Goal: Task Accomplishment & Management: Use online tool/utility

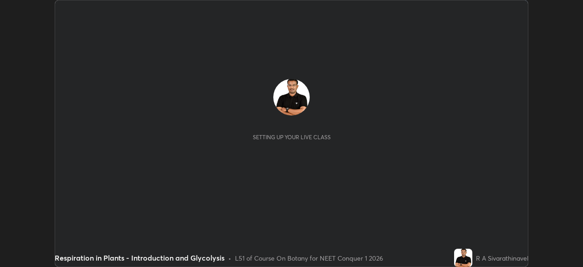
scroll to position [267, 583]
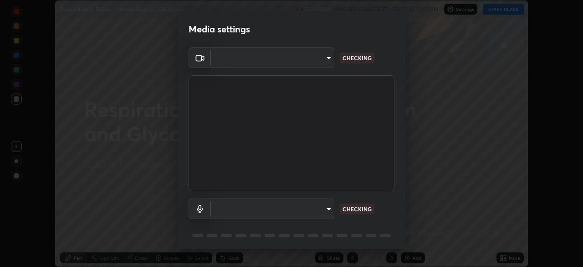
type input "3587b5fcf6e6b1efd567becf28dfd5d3df51b249fd3ad8f2a19155ee8f6d36a4"
click at [327, 206] on body "Erase all Respiration in Plants - Introduction and Glycolysis Recording WAS SCH…" at bounding box center [291, 133] width 583 height 267
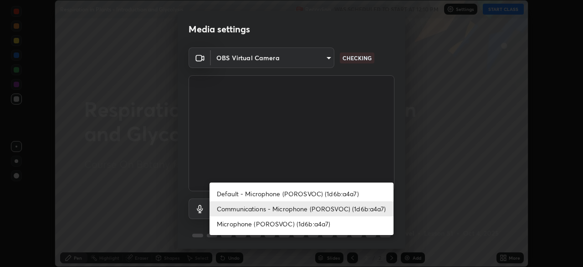
click at [345, 191] on li "Default - Microphone (POROSVOC) (1d6b:a4a7)" at bounding box center [302, 193] width 184 height 15
type input "default"
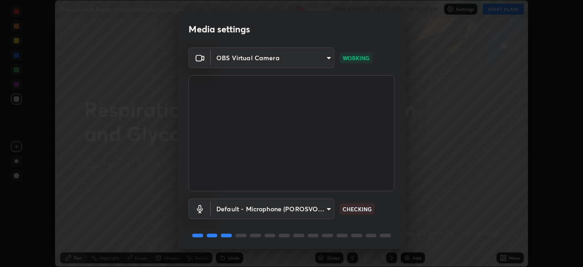
scroll to position [32, 0]
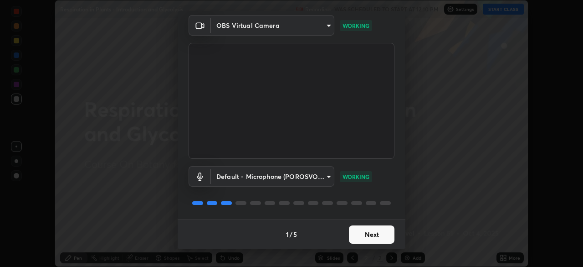
click at [382, 230] on button "Next" at bounding box center [372, 234] width 46 height 18
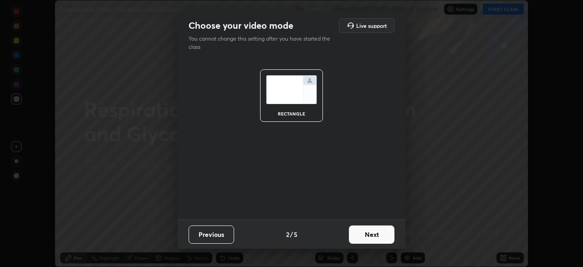
scroll to position [0, 0]
click at [380, 235] on button "Next" at bounding box center [372, 234] width 46 height 18
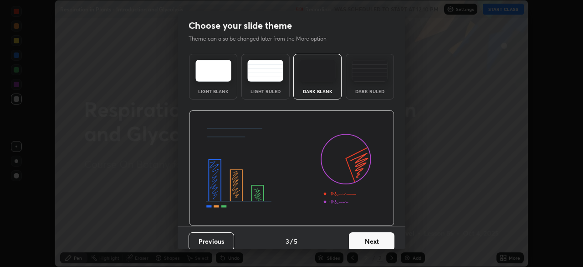
click at [380, 235] on button "Next" at bounding box center [372, 241] width 46 height 18
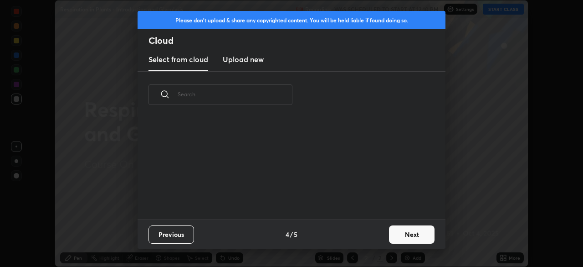
click at [377, 237] on div "Previous 4 / 5 Next" at bounding box center [292, 233] width 308 height 29
click at [404, 233] on button "Next" at bounding box center [412, 234] width 46 height 18
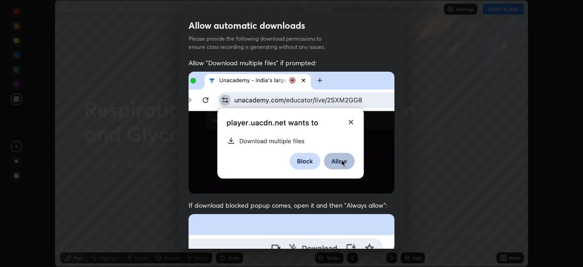
click at [410, 233] on div "Allow automatic downloads Please provide the following download permissions to …" at bounding box center [291, 133] width 583 height 267
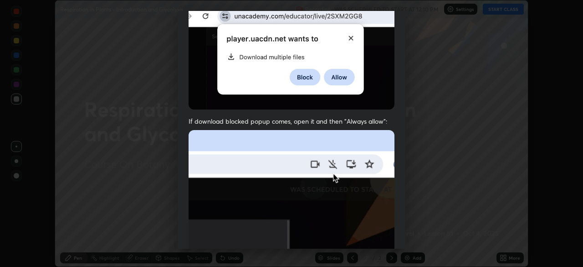
scroll to position [218, 0]
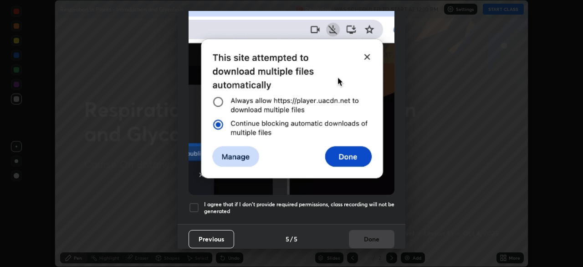
click at [383, 201] on h5 "I agree that if I don't provide required permissions, class recording will not …" at bounding box center [299, 208] width 191 height 14
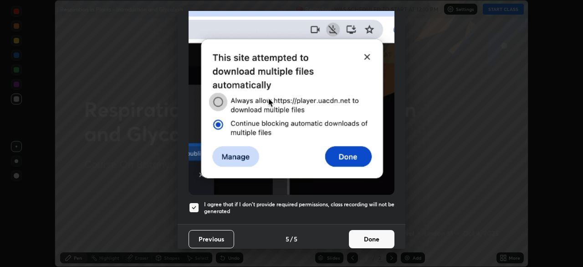
click at [379, 237] on button "Done" at bounding box center [372, 239] width 46 height 18
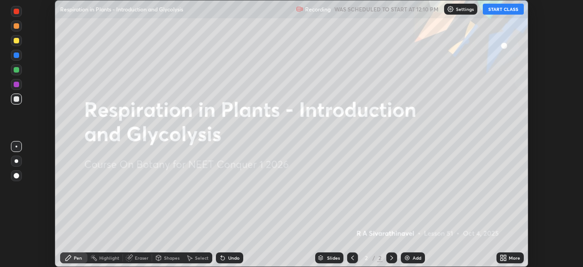
click at [509, 11] on button "START CLASS" at bounding box center [503, 9] width 41 height 11
click at [505, 256] on icon at bounding box center [505, 256] width 2 height 2
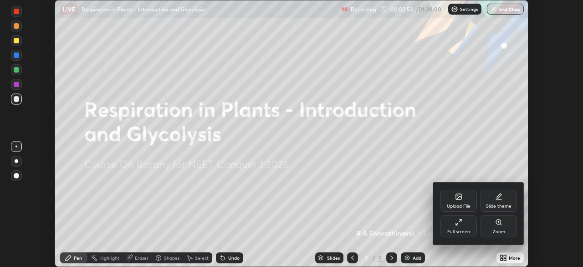
click at [452, 199] on div "Upload File" at bounding box center [459, 201] width 36 height 22
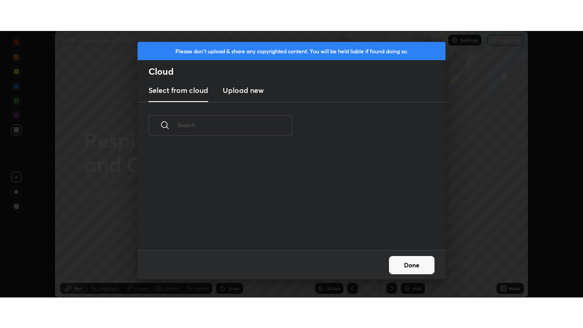
scroll to position [101, 293]
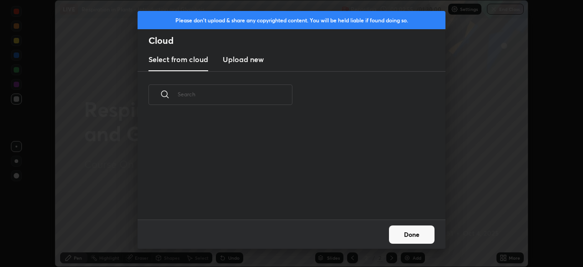
click at [246, 61] on h3 "Upload new" at bounding box center [243, 59] width 41 height 11
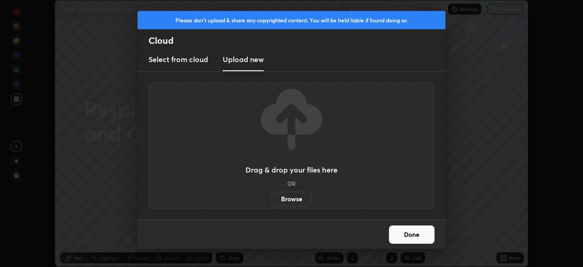
click at [292, 197] on label "Browse" at bounding box center [292, 198] width 41 height 15
click at [272, 197] on input "Browse" at bounding box center [272, 198] width 0 height 15
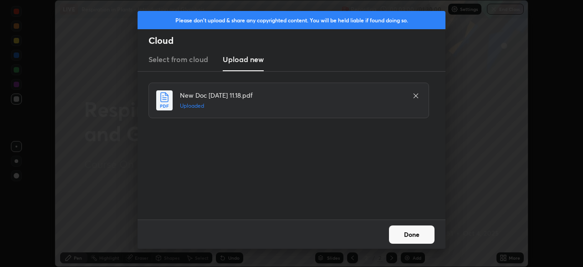
click at [409, 238] on button "Done" at bounding box center [412, 234] width 46 height 18
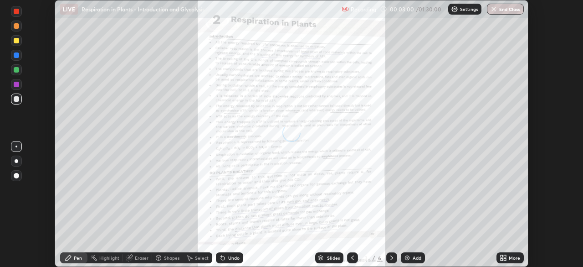
click at [510, 253] on div "More" at bounding box center [510, 257] width 27 height 11
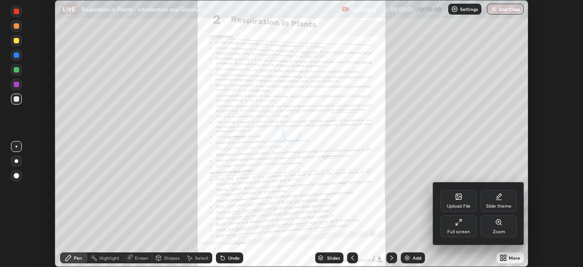
click at [444, 217] on div "Full screen" at bounding box center [459, 226] width 36 height 22
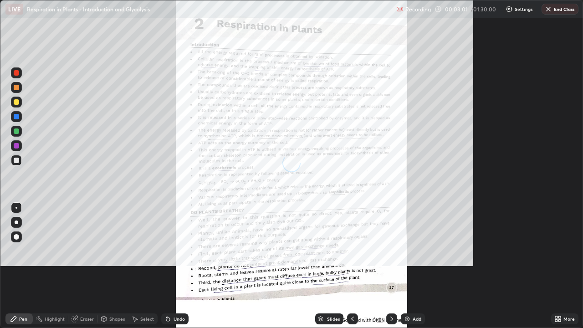
scroll to position [328, 583]
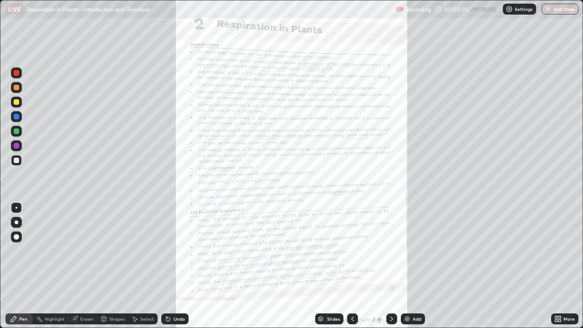
click at [560, 266] on icon at bounding box center [560, 317] width 2 height 2
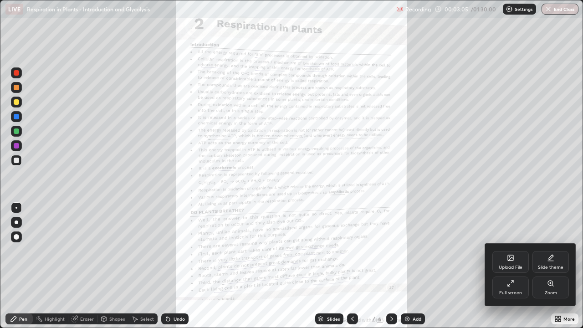
click at [547, 266] on div "Zoom" at bounding box center [551, 288] width 36 height 22
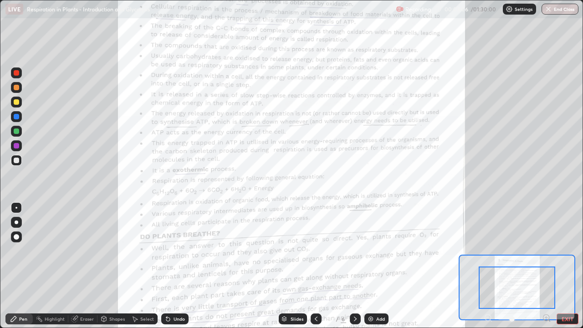
click at [546, 266] on icon at bounding box center [547, 318] width 2 height 0
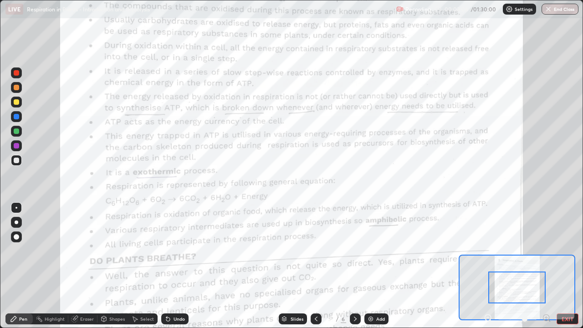
click at [544, 266] on div "Pen Highlight Eraser Shapes Select Undo Slides 3 / 6 Add EXIT" at bounding box center [291, 319] width 583 height 18
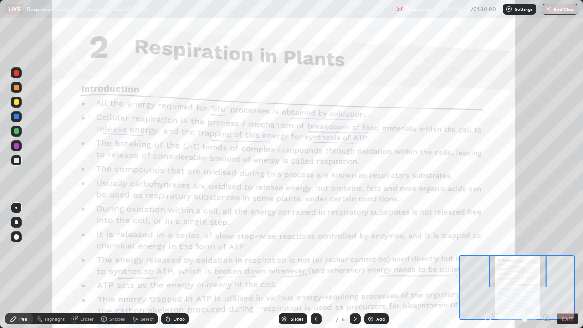
click at [21, 116] on div at bounding box center [16, 116] width 11 height 11
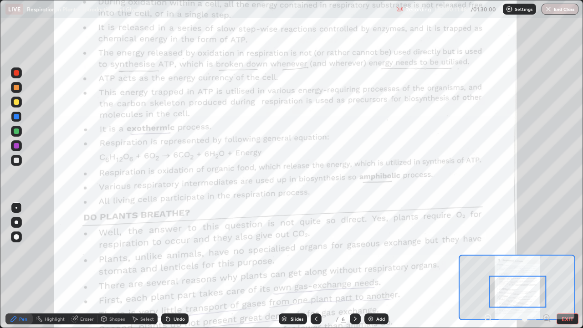
click at [177, 266] on div "Undo" at bounding box center [179, 319] width 11 height 5
click at [383, 266] on div "Add" at bounding box center [380, 319] width 9 height 5
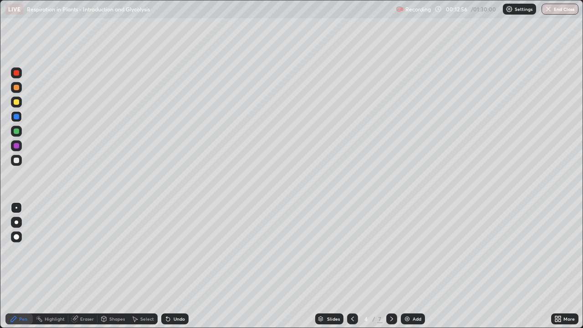
click at [182, 266] on div "Undo" at bounding box center [179, 319] width 11 height 5
click at [183, 266] on div "Undo" at bounding box center [179, 319] width 11 height 5
click at [184, 266] on div "Undo" at bounding box center [174, 319] width 27 height 11
click at [182, 266] on div "Undo" at bounding box center [174, 319] width 27 height 11
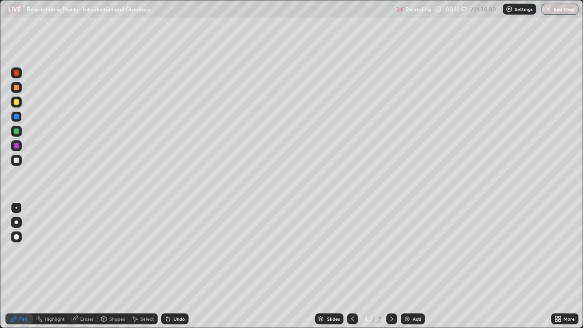
click at [183, 266] on div "Undo" at bounding box center [174, 319] width 27 height 11
click at [185, 266] on div "Undo" at bounding box center [174, 319] width 27 height 11
click at [184, 266] on div "Undo" at bounding box center [174, 319] width 27 height 11
click at [185, 266] on div "Undo" at bounding box center [174, 319] width 27 height 11
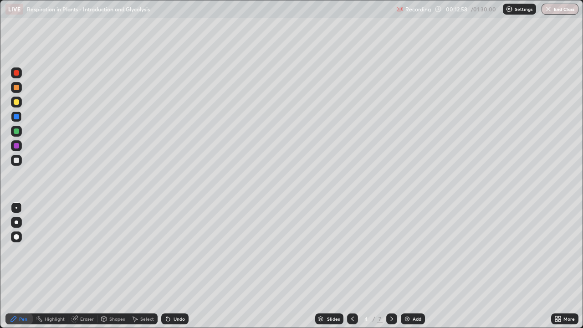
click at [185, 266] on div "Undo" at bounding box center [174, 319] width 27 height 11
click at [186, 266] on div "Undo" at bounding box center [174, 319] width 27 height 11
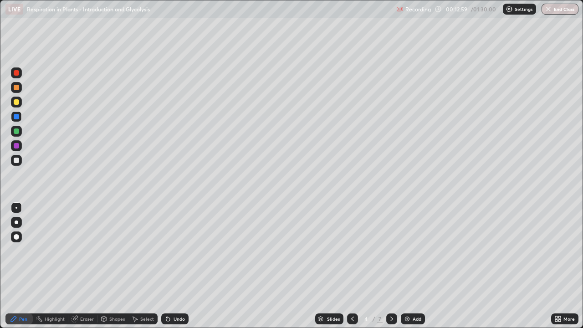
click at [187, 266] on div "Undo" at bounding box center [173, 319] width 31 height 18
click at [192, 266] on div "Slides 4 / 7 Add" at bounding box center [370, 319] width 363 height 18
click at [193, 266] on div "Slides 4 / 7 Add" at bounding box center [370, 319] width 363 height 18
click at [195, 266] on div "Slides 4 / 7 Add" at bounding box center [370, 319] width 363 height 18
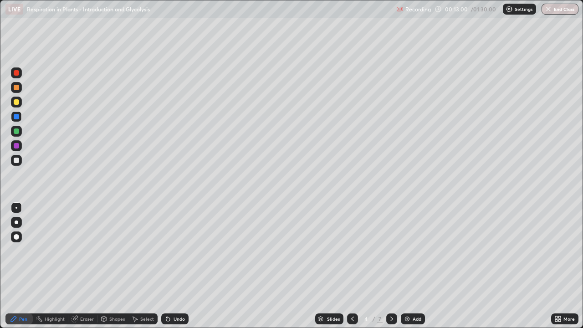
click at [195, 266] on div "Slides 4 / 7 Add" at bounding box center [370, 319] width 363 height 18
click at [180, 266] on div "Undo" at bounding box center [179, 319] width 11 height 5
click at [174, 266] on div "Undo" at bounding box center [179, 319] width 11 height 5
click at [17, 236] on div at bounding box center [16, 236] width 5 height 5
click at [21, 129] on div at bounding box center [16, 131] width 11 height 11
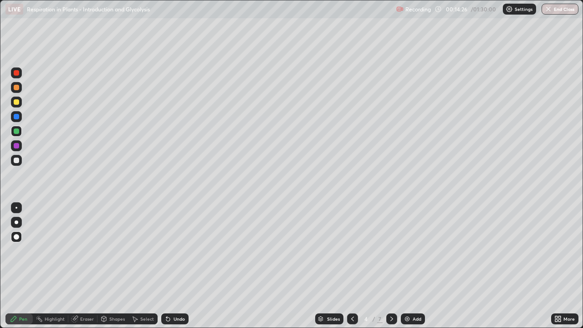
click at [352, 266] on icon at bounding box center [352, 318] width 7 height 7
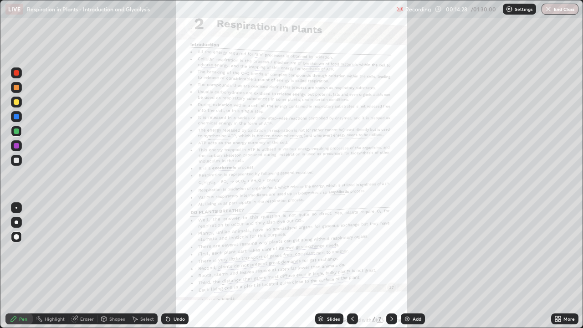
click at [565, 266] on div "More" at bounding box center [569, 319] width 11 height 5
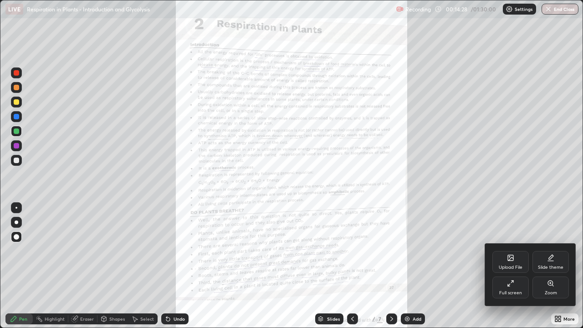
click at [557, 266] on div "Zoom" at bounding box center [551, 288] width 36 height 22
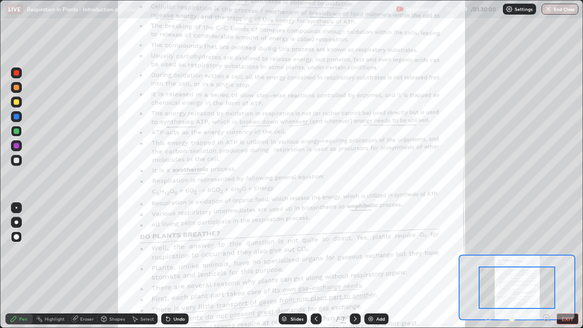
click at [546, 266] on icon at bounding box center [547, 318] width 2 height 0
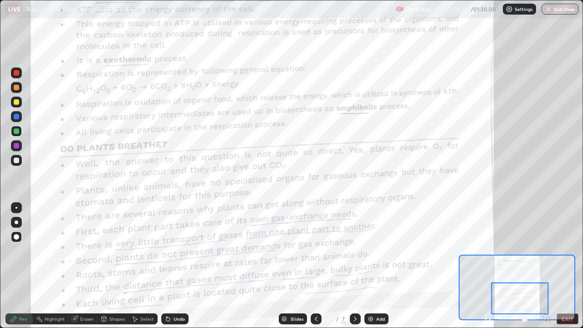
click at [17, 221] on div at bounding box center [16, 222] width 11 height 11
click at [12, 211] on div at bounding box center [16, 207] width 11 height 11
click at [20, 145] on div at bounding box center [16, 145] width 11 height 11
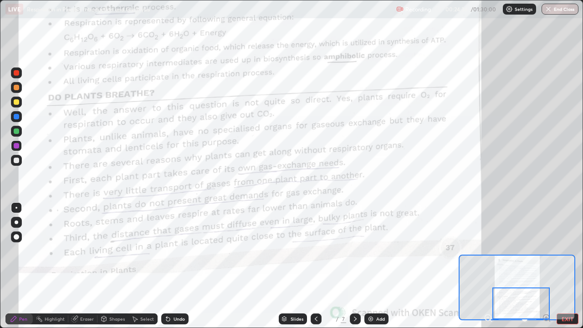
click at [355, 266] on icon at bounding box center [355, 318] width 7 height 7
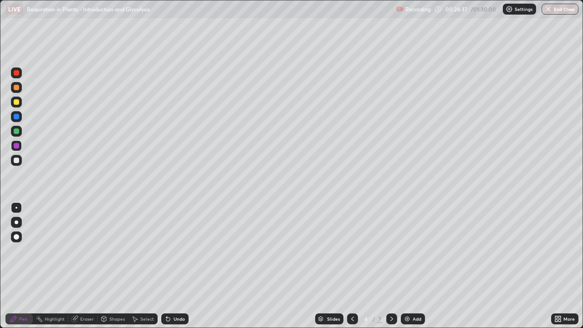
click at [391, 266] on icon at bounding box center [391, 318] width 7 height 7
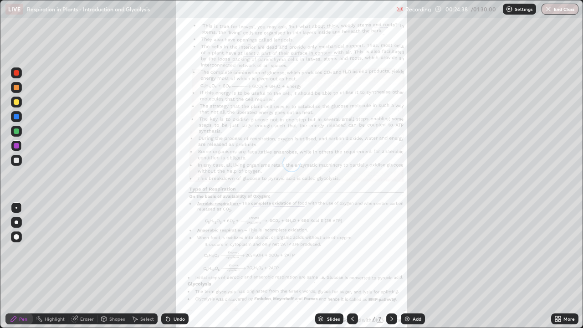
click at [566, 266] on div "More" at bounding box center [564, 319] width 27 height 11
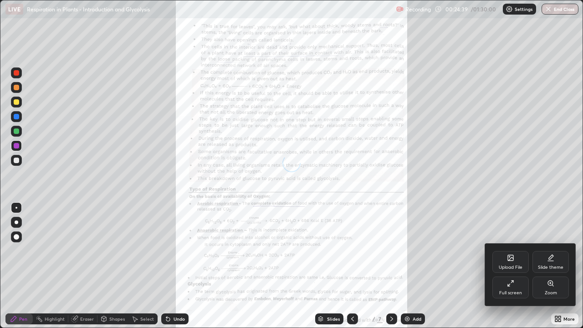
click at [388, 266] on div at bounding box center [291, 164] width 583 height 328
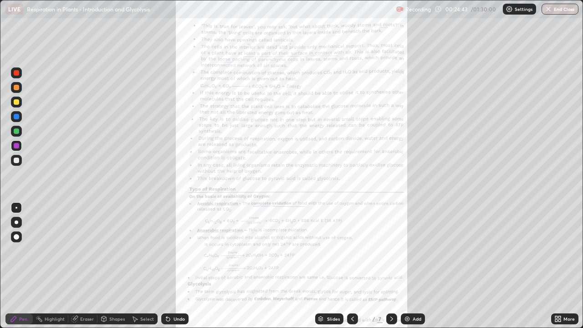
click at [563, 266] on div "More" at bounding box center [564, 319] width 27 height 11
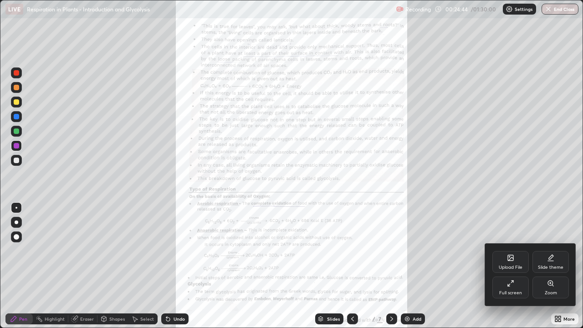
click at [554, 266] on div "Zoom" at bounding box center [551, 288] width 36 height 22
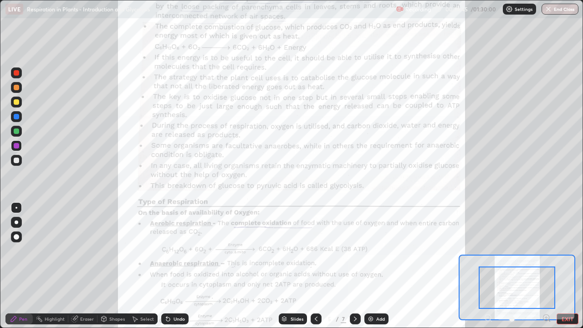
click at [546, 266] on icon at bounding box center [547, 318] width 2 height 0
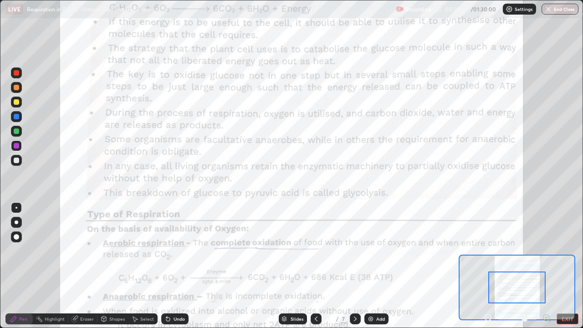
click at [548, 266] on icon at bounding box center [547, 318] width 2 height 0
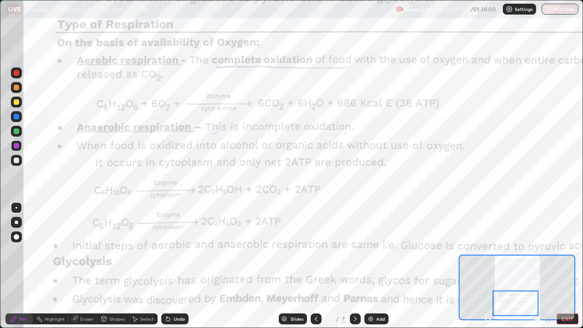
click at [378, 266] on div "Add" at bounding box center [377, 319] width 24 height 11
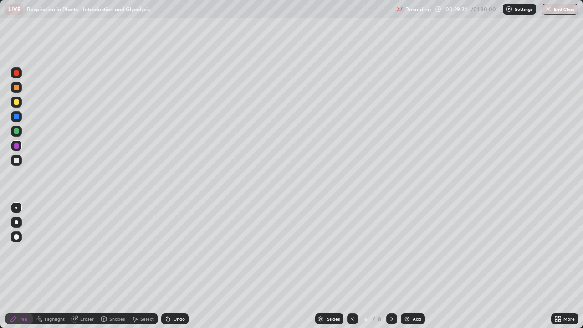
click at [18, 129] on div at bounding box center [16, 131] width 11 height 11
click at [18, 233] on div at bounding box center [16, 237] width 11 height 11
click at [15, 222] on div at bounding box center [17, 223] width 4 height 4
click at [17, 158] on div at bounding box center [16, 160] width 5 height 5
click at [18, 102] on div at bounding box center [16, 101] width 5 height 5
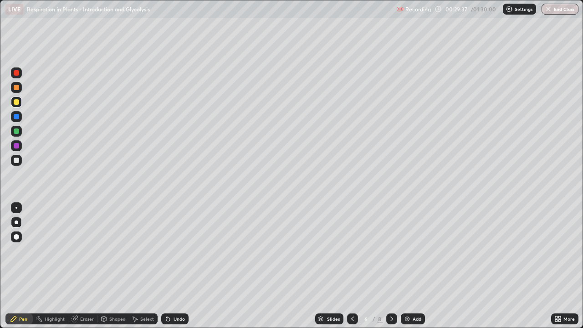
click at [16, 147] on div at bounding box center [16, 145] width 5 height 5
click at [16, 101] on div at bounding box center [16, 101] width 5 height 5
click at [16, 85] on div at bounding box center [16, 87] width 5 height 5
click at [17, 160] on div at bounding box center [16, 160] width 5 height 5
click at [16, 73] on div at bounding box center [16, 72] width 5 height 5
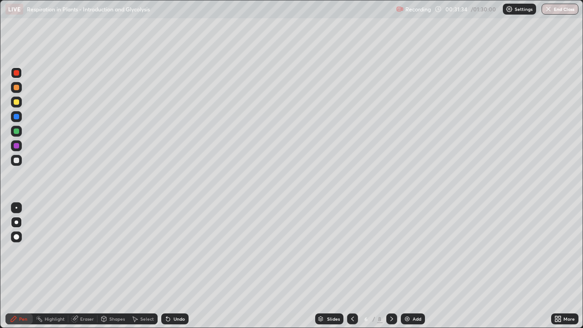
click at [18, 103] on div at bounding box center [16, 101] width 5 height 5
click at [166, 266] on icon at bounding box center [166, 317] width 1 height 1
click at [186, 266] on div "Undo" at bounding box center [174, 319] width 27 height 11
click at [17, 72] on div at bounding box center [16, 72] width 5 height 5
click at [17, 164] on div at bounding box center [16, 160] width 11 height 11
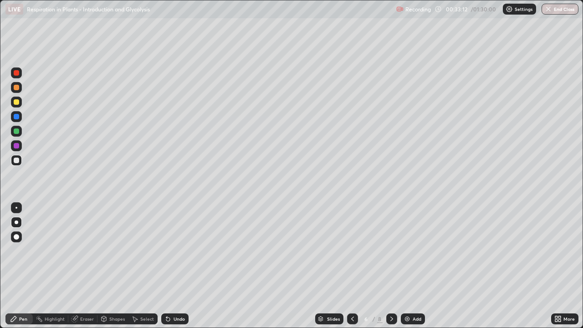
click at [20, 131] on div at bounding box center [16, 131] width 11 height 11
click at [17, 146] on div at bounding box center [16, 145] width 5 height 5
